Goal: Navigation & Orientation: Find specific page/section

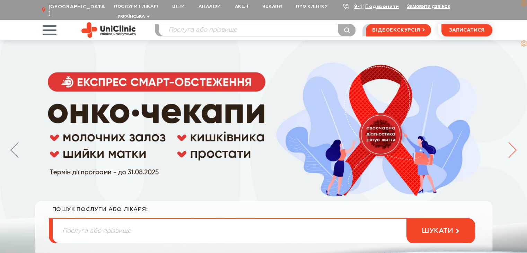
click at [514, 142] on icon at bounding box center [512, 150] width 8 height 16
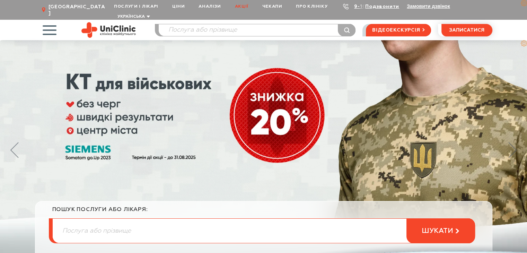
click at [245, 5] on link "Акції" at bounding box center [241, 6] width 27 height 13
